Goal: Task Accomplishment & Management: Complete application form

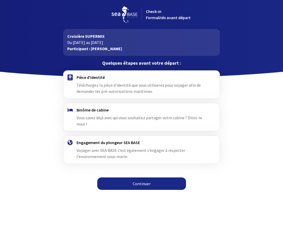
click at [138, 183] on link "Continuer" at bounding box center [141, 183] width 89 height 12
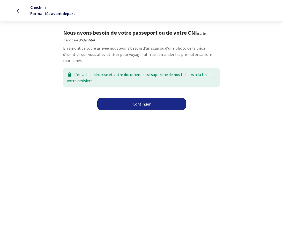
click at [138, 104] on link "Continuer" at bounding box center [141, 104] width 89 height 12
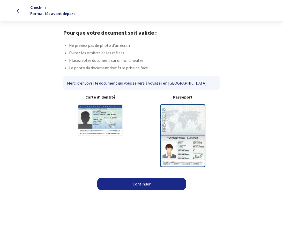
click at [180, 138] on img at bounding box center [182, 135] width 45 height 63
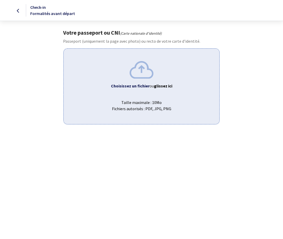
click at [159, 86] on b "glissez ici" at bounding box center [163, 85] width 18 height 5
click at [160, 86] on b "glissez ici" at bounding box center [163, 85] width 18 height 5
click at [159, 86] on b "glissez ici" at bounding box center [163, 85] width 18 height 5
click at [162, 86] on b "glissez ici" at bounding box center [163, 85] width 18 height 5
click at [18, 11] on icon at bounding box center [18, 11] width 3 height 0
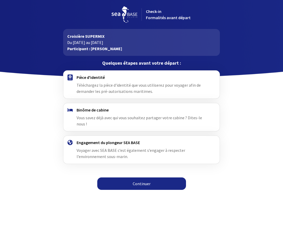
click at [137, 181] on link "Continuer" at bounding box center [141, 183] width 89 height 12
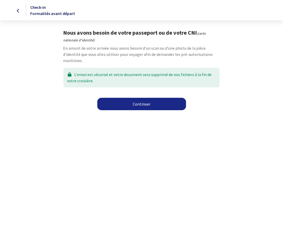
click at [140, 103] on link "Continuer" at bounding box center [141, 104] width 89 height 12
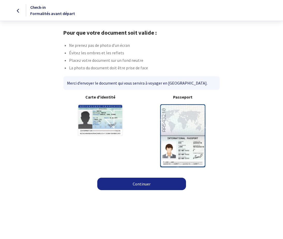
click at [178, 140] on img at bounding box center [182, 135] width 45 height 63
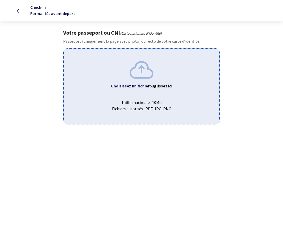
click at [126, 86] on b "Choisissez un fichier" at bounding box center [130, 85] width 38 height 5
click at [136, 86] on b "Choisissez un fichier" at bounding box center [130, 85] width 38 height 5
click at [123, 86] on b "Choisissez un fichier" at bounding box center [130, 85] width 38 height 5
click at [127, 86] on b "Choisissez un fichier" at bounding box center [130, 85] width 38 height 5
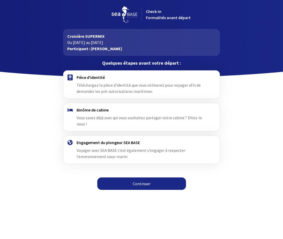
click at [137, 184] on link "Continuer" at bounding box center [141, 183] width 89 height 12
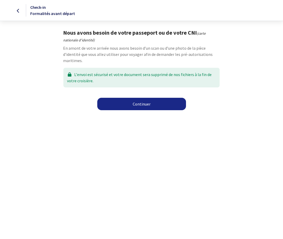
click at [140, 104] on link "Continuer" at bounding box center [141, 104] width 89 height 12
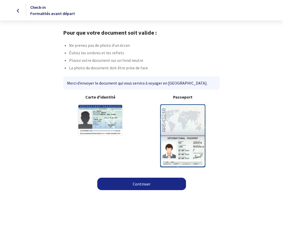
click at [142, 184] on link "Continuer" at bounding box center [141, 183] width 89 height 12
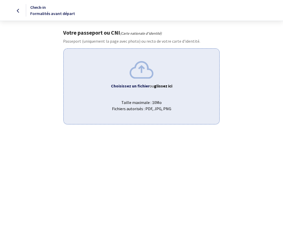
click at [133, 86] on b "Choisissez un fichier" at bounding box center [130, 85] width 38 height 5
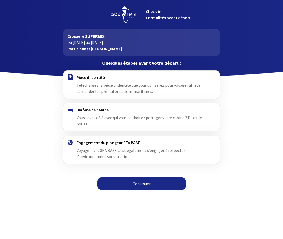
click at [142, 184] on link "Continuer" at bounding box center [141, 183] width 89 height 12
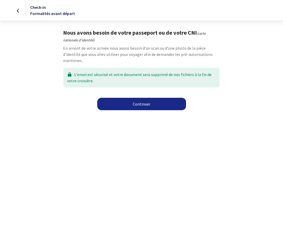
click at [140, 104] on link "Continuer" at bounding box center [141, 104] width 89 height 12
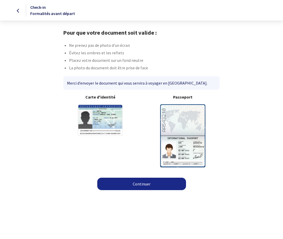
click at [140, 183] on link "Continuer" at bounding box center [141, 183] width 89 height 12
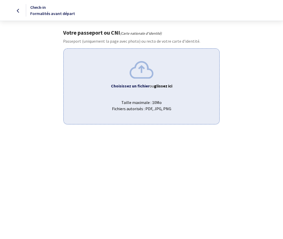
click at [136, 86] on b "Choisissez un fichier" at bounding box center [130, 85] width 38 height 5
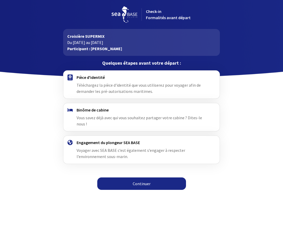
click at [140, 184] on link "Continuer" at bounding box center [141, 183] width 89 height 12
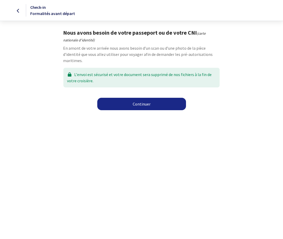
click at [137, 104] on link "Continuer" at bounding box center [141, 104] width 89 height 12
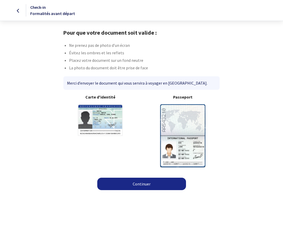
click at [140, 182] on link "Continuer" at bounding box center [141, 183] width 89 height 12
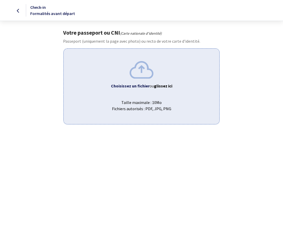
click at [126, 85] on b "Choisissez un fichier" at bounding box center [130, 85] width 38 height 5
